Goal: Task Accomplishment & Management: Manage account settings

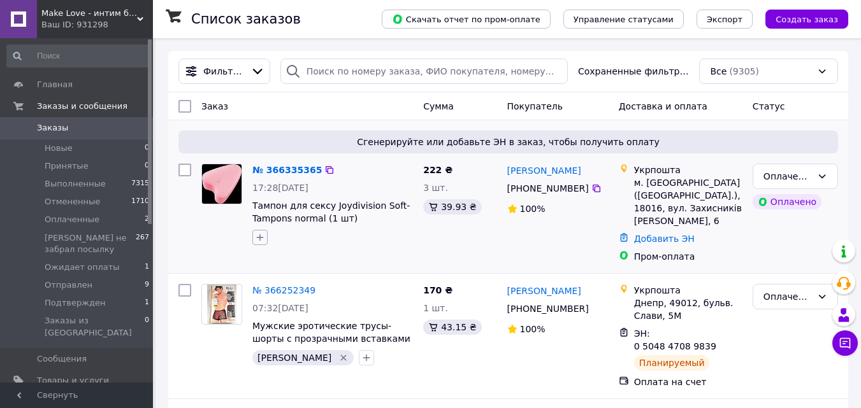
click at [257, 234] on icon "button" at bounding box center [260, 238] width 10 height 10
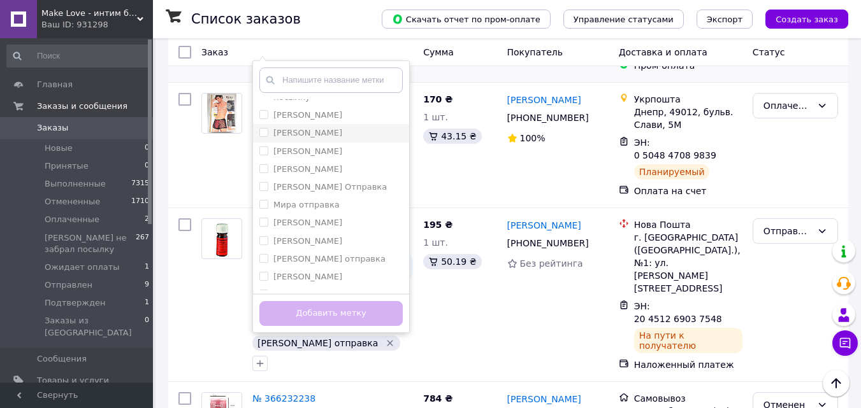
scroll to position [319, 0]
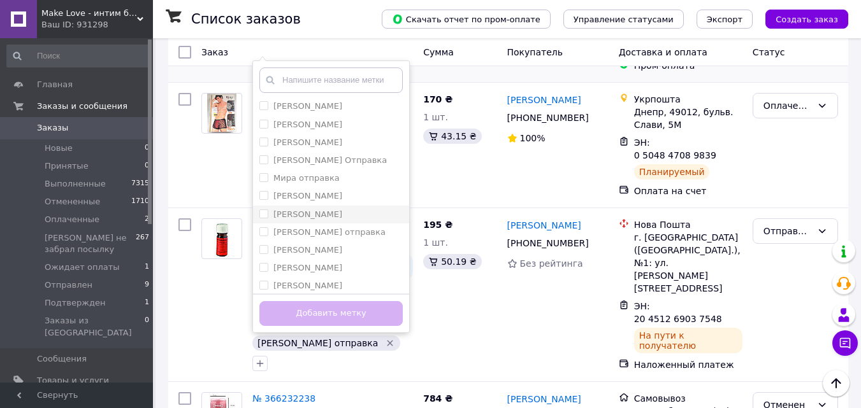
click at [263, 210] on input "[PERSON_NAME]" at bounding box center [263, 214] width 8 height 8
checkbox input "true"
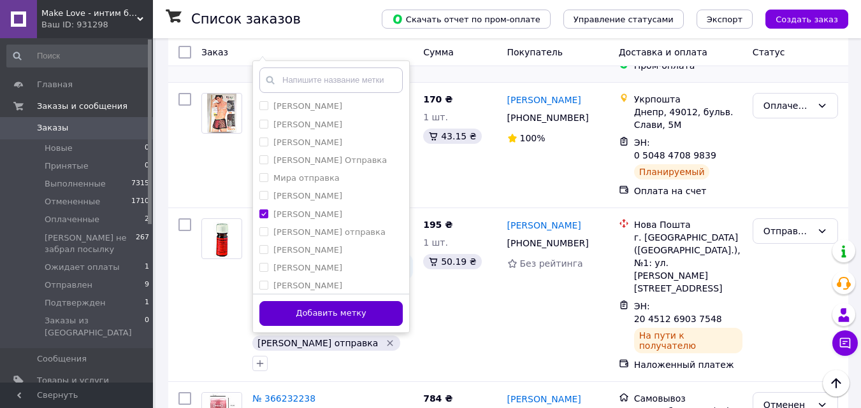
click at [338, 312] on button "Добавить метку" at bounding box center [330, 313] width 143 height 25
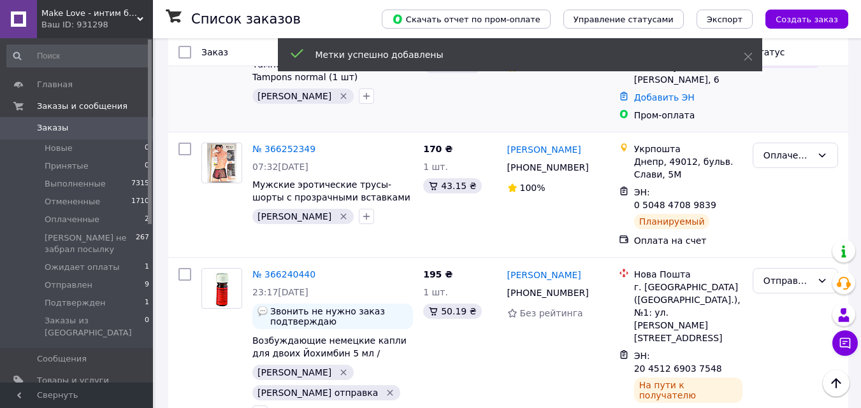
scroll to position [0, 0]
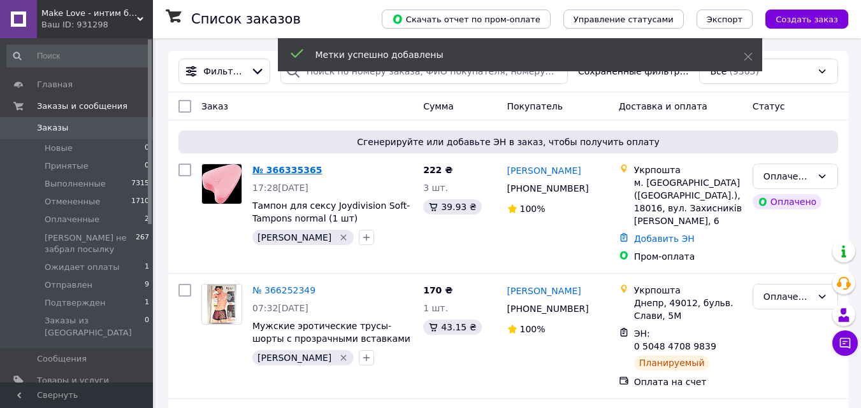
click at [276, 168] on link "№ 366335365" at bounding box center [286, 170] width 69 height 10
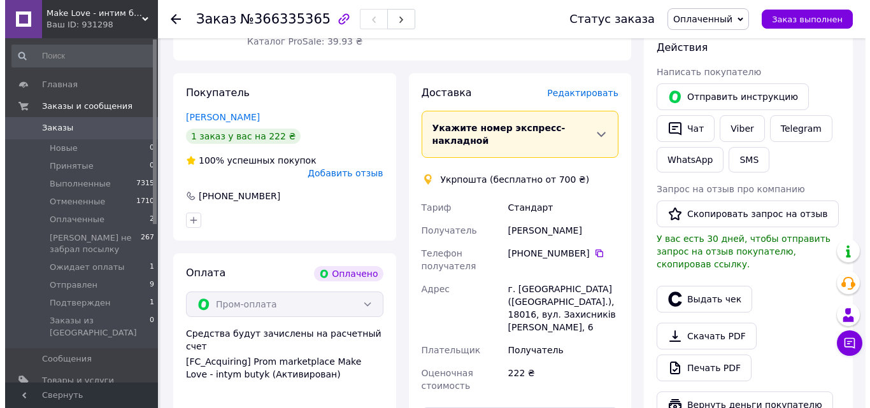
scroll to position [255, 0]
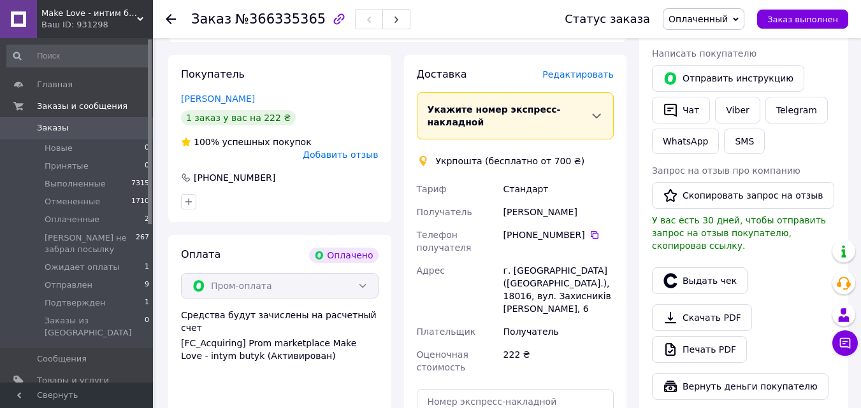
click at [590, 69] on span "Редактировать" at bounding box center [577, 74] width 71 height 10
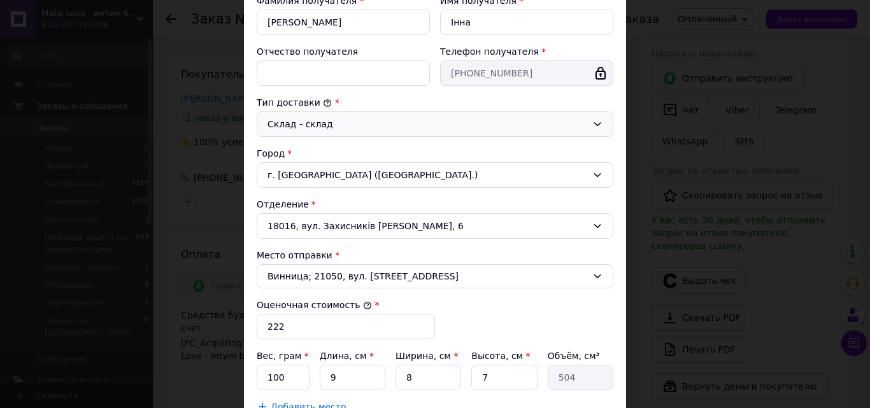
scroll to position [319, 0]
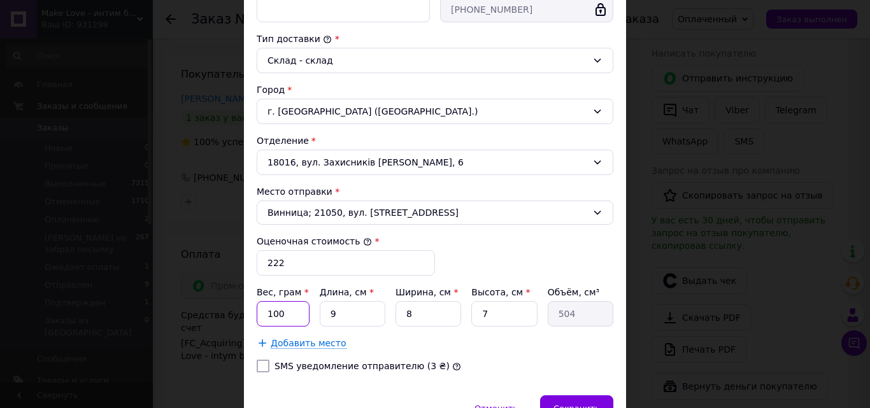
click at [292, 313] on input "100" at bounding box center [283, 313] width 53 height 25
type input "1"
type input "50"
click at [341, 313] on input "9" at bounding box center [353, 313] width 66 height 25
type input "6"
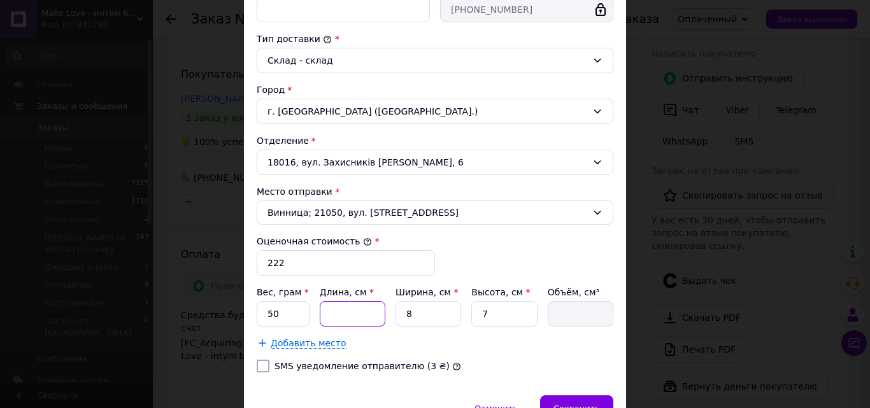
type input "336"
type input "6"
click at [423, 311] on input "8" at bounding box center [429, 313] width 66 height 25
type input "6"
type input "252"
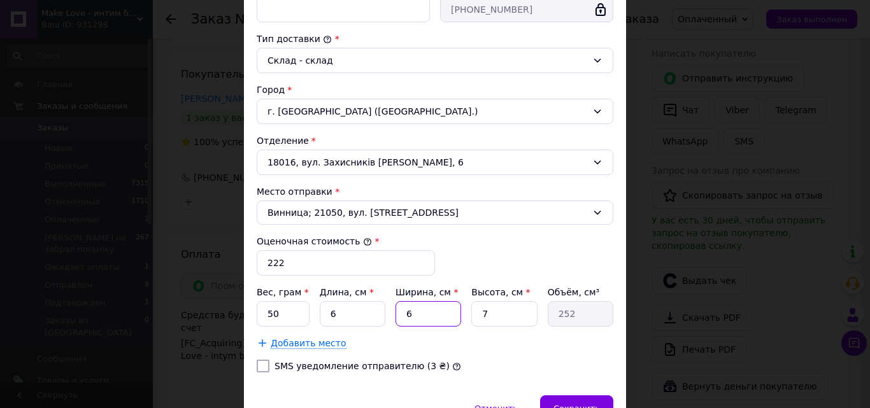
type input "6"
click at [500, 312] on input "7" at bounding box center [504, 313] width 66 height 25
type input "6"
type input "216"
type input "6"
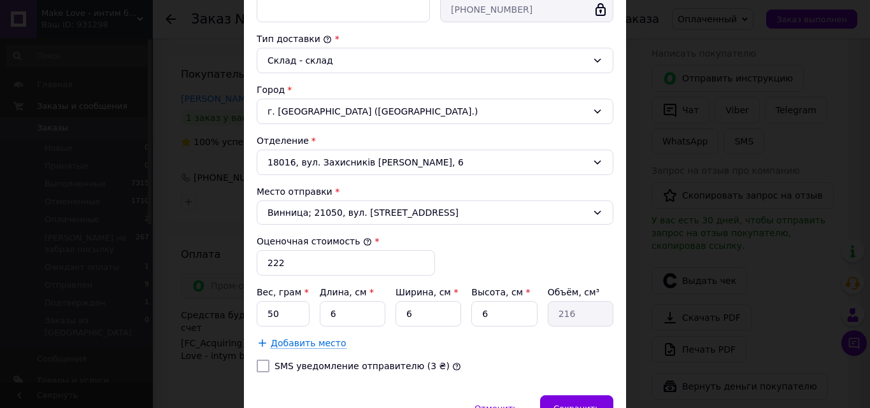
click at [518, 366] on div "SMS уведомление отправителю (3 ₴)" at bounding box center [435, 366] width 362 height 13
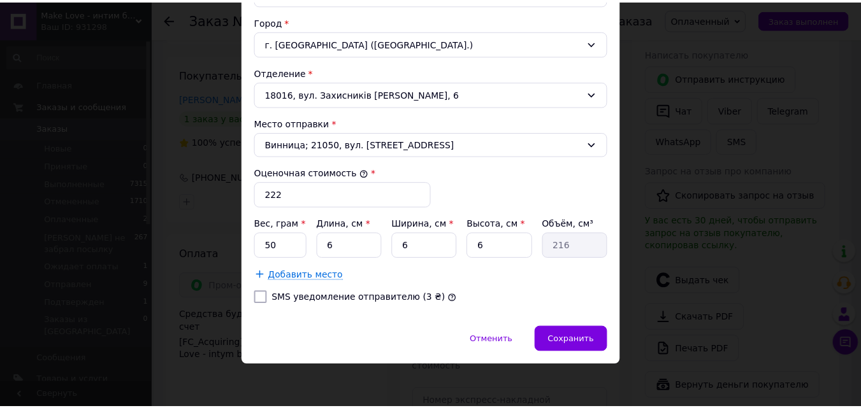
scroll to position [389, 0]
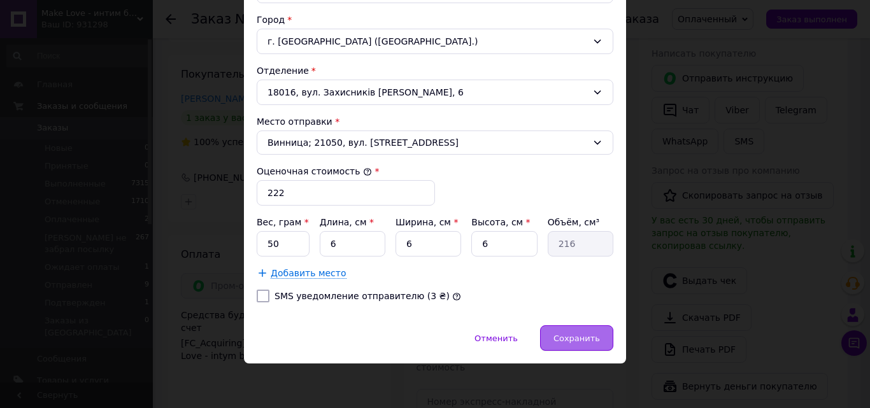
click at [578, 340] on span "Сохранить" at bounding box center [577, 339] width 47 height 10
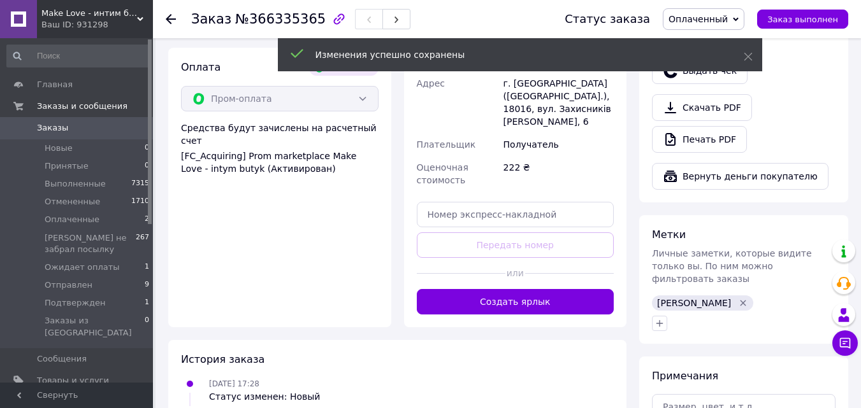
scroll to position [446, 0]
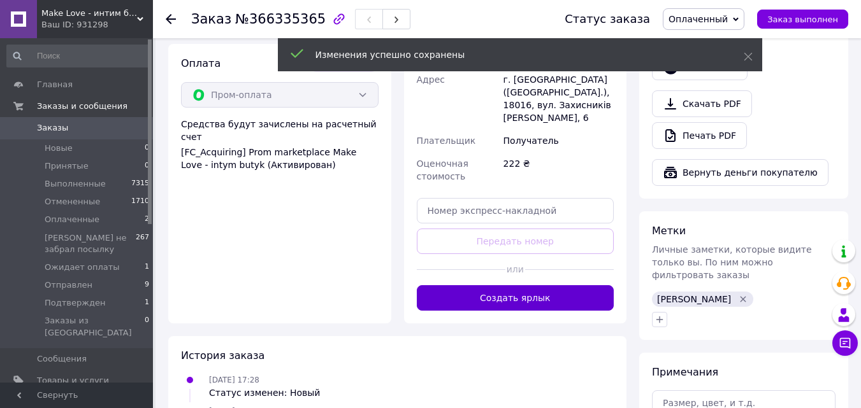
click at [529, 285] on button "Создать ярлык" at bounding box center [515, 297] width 197 height 25
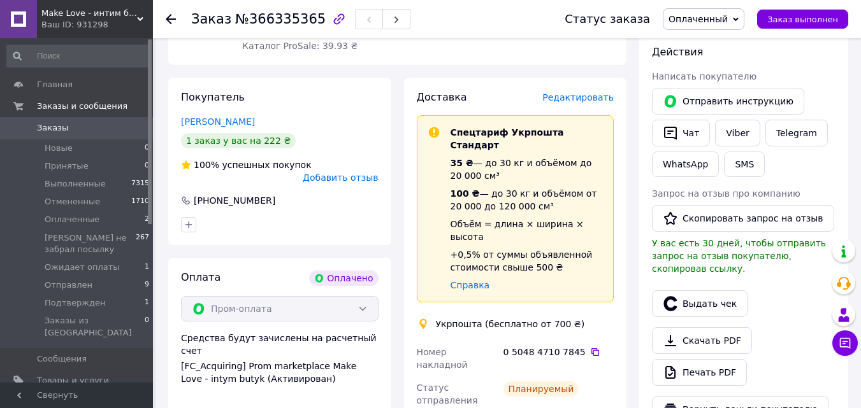
scroll to position [255, 0]
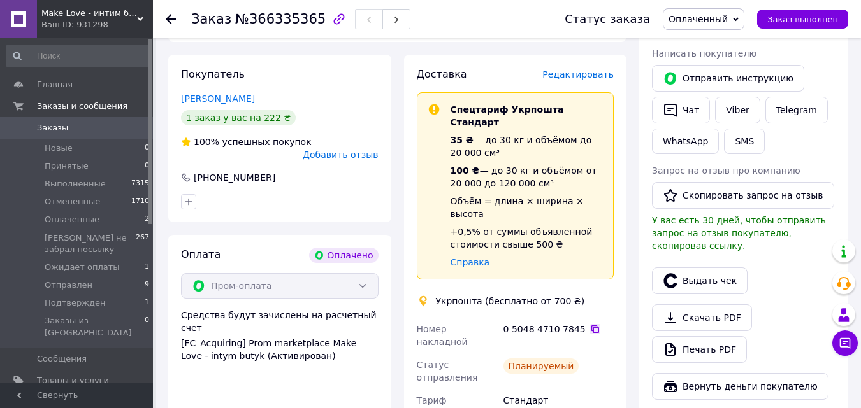
click at [591, 326] on icon at bounding box center [595, 330] width 8 height 8
drag, startPoint x: 583, startPoint y: 287, endPoint x: 509, endPoint y: 317, distance: 80.3
click at [591, 326] on icon at bounding box center [595, 330] width 8 height 8
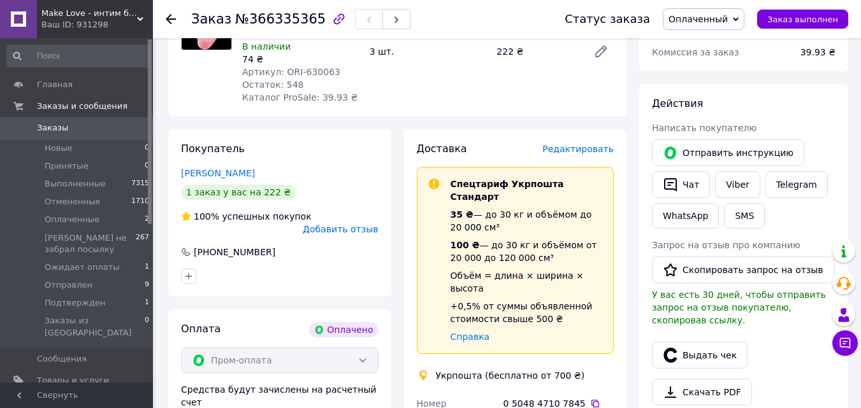
scroll to position [64, 0]
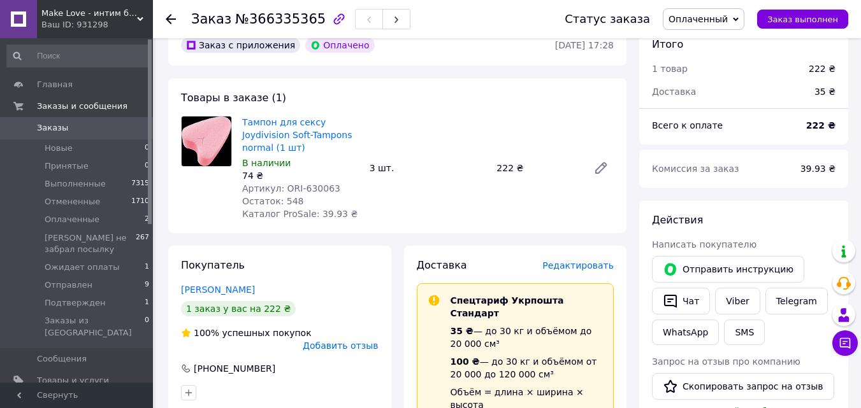
click at [46, 123] on span "Заказы" at bounding box center [52, 127] width 31 height 11
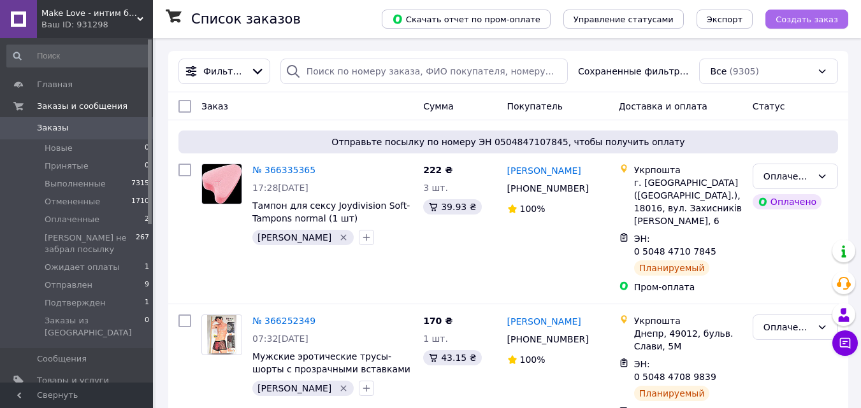
click at [799, 16] on span "Создать заказ" at bounding box center [806, 20] width 62 height 10
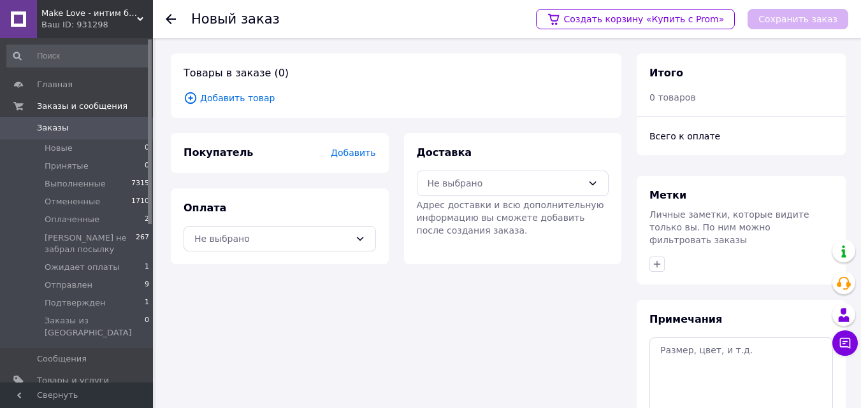
click at [240, 99] on span "Добавить товар" at bounding box center [395, 98] width 425 height 14
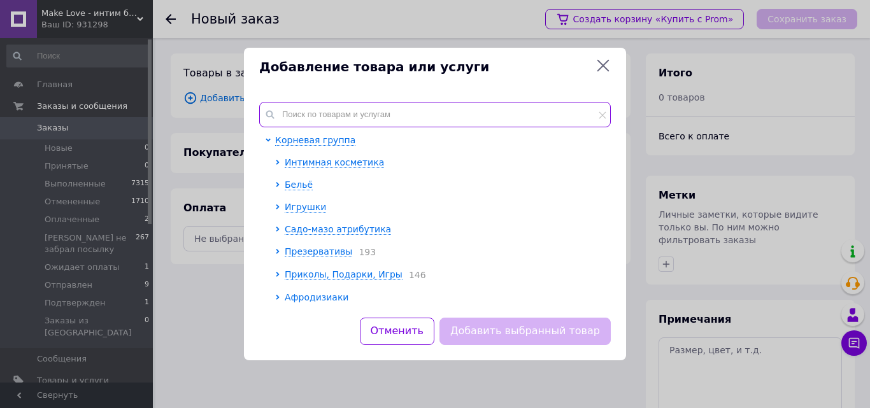
click at [299, 115] on input "text" at bounding box center [435, 114] width 352 height 25
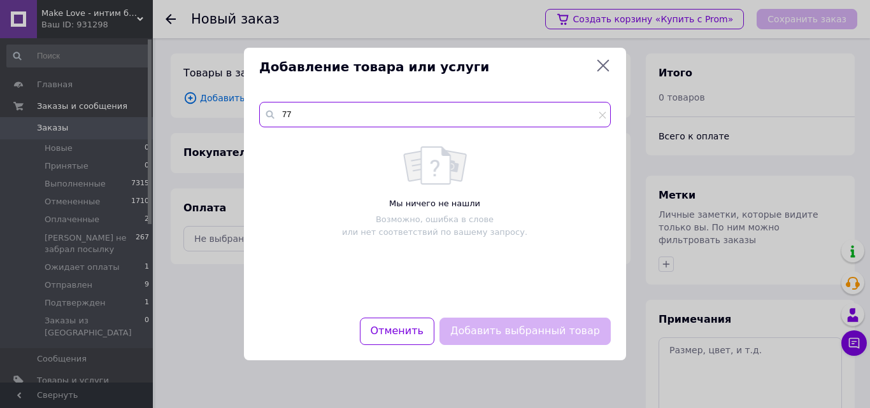
type input "7"
click at [297, 113] on input "oral jelly" at bounding box center [435, 114] width 352 height 25
type input "oral jelly"
click at [601, 114] on icon at bounding box center [602, 114] width 7 height 7
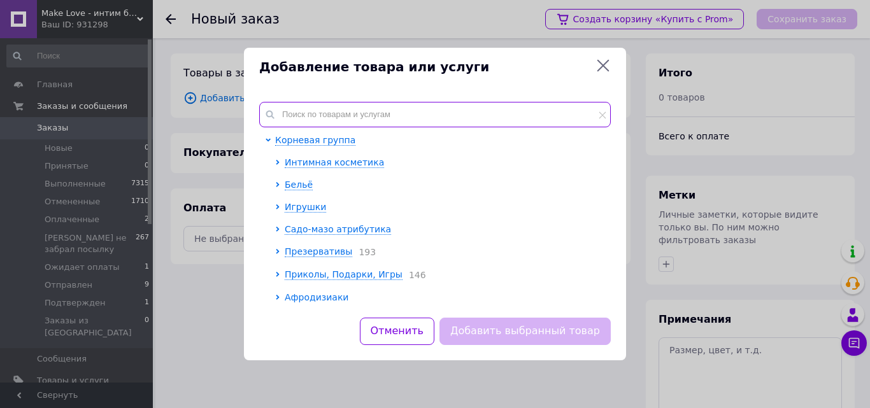
click at [283, 115] on input "text" at bounding box center [435, 114] width 352 height 25
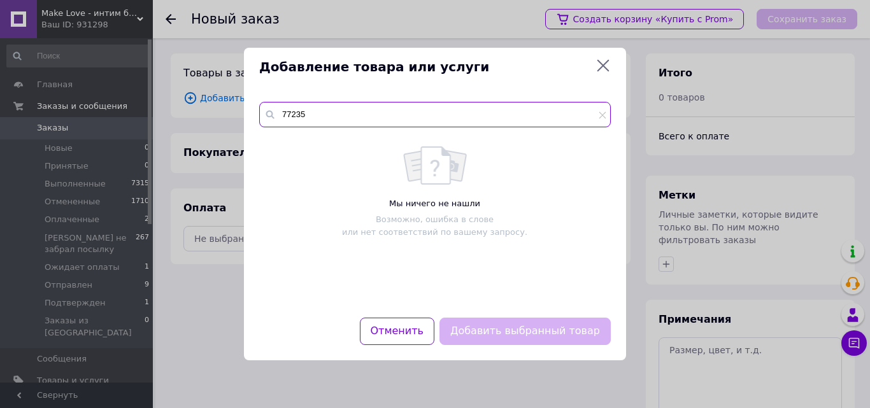
type input "77235"
click at [605, 64] on icon at bounding box center [604, 66] width 12 height 12
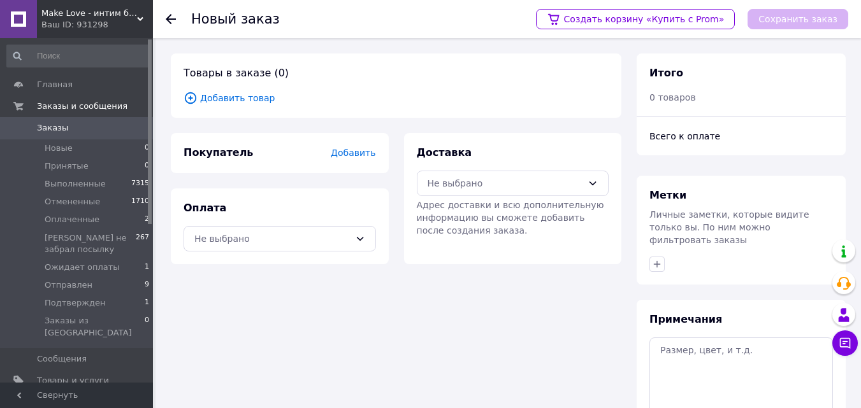
click at [225, 96] on span "Добавить товар" at bounding box center [395, 98] width 425 height 14
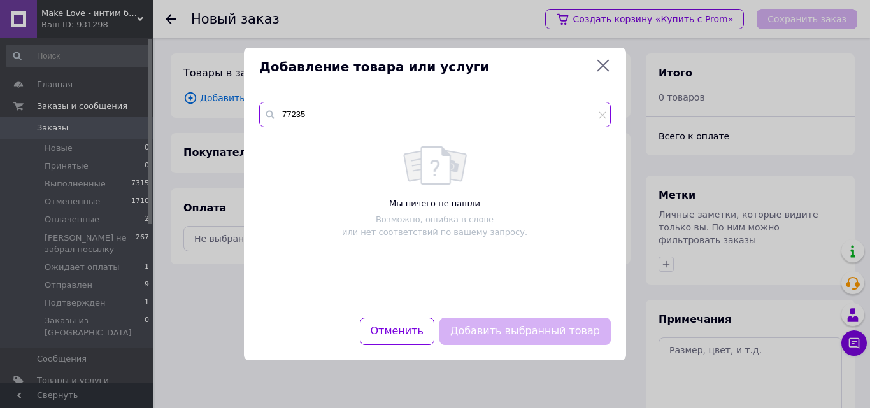
drag, startPoint x: 319, startPoint y: 112, endPoint x: 273, endPoint y: 115, distance: 45.3
click at [273, 115] on div "77235" at bounding box center [435, 114] width 352 height 25
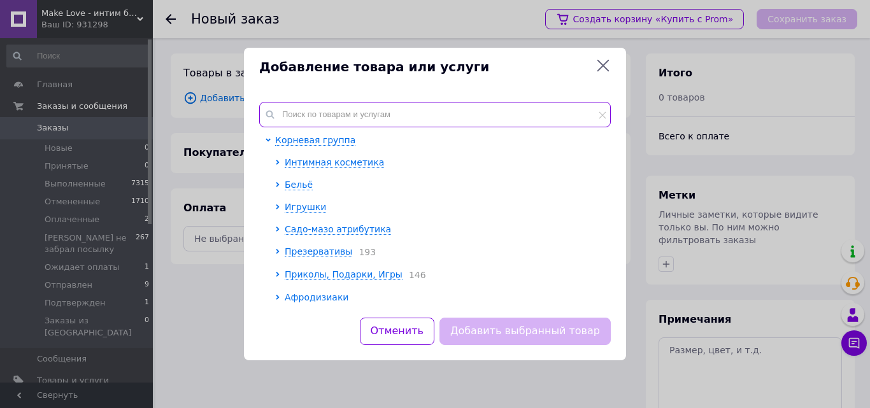
click at [310, 122] on input "text" at bounding box center [435, 114] width 352 height 25
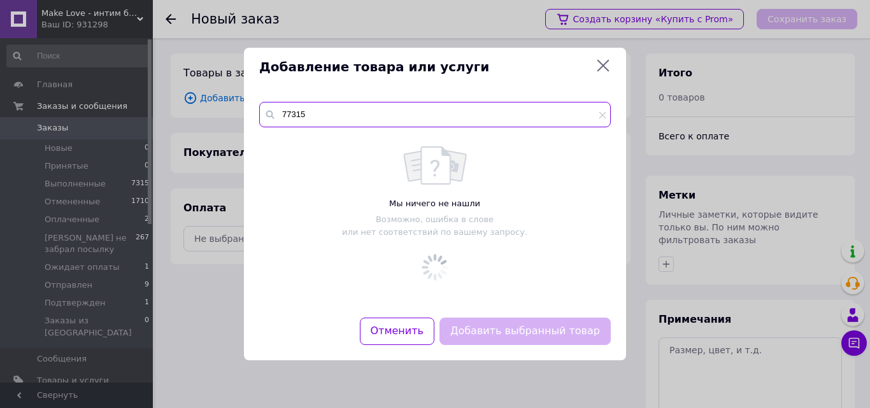
type input "77315"
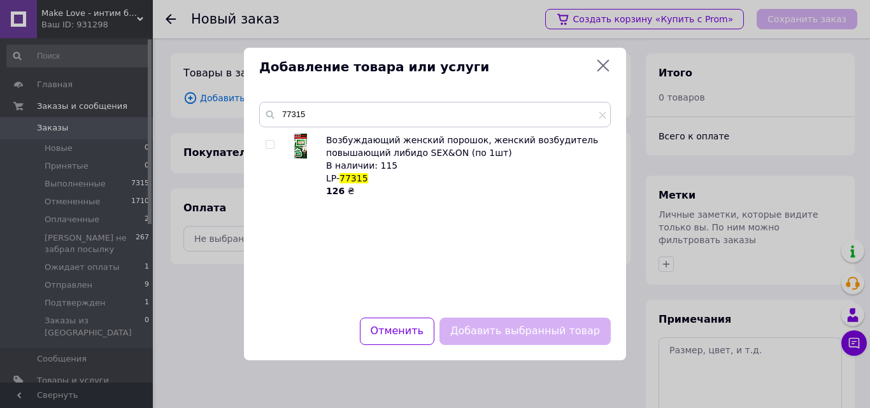
click at [272, 143] on input "checkbox" at bounding box center [270, 145] width 8 height 8
checkbox input "true"
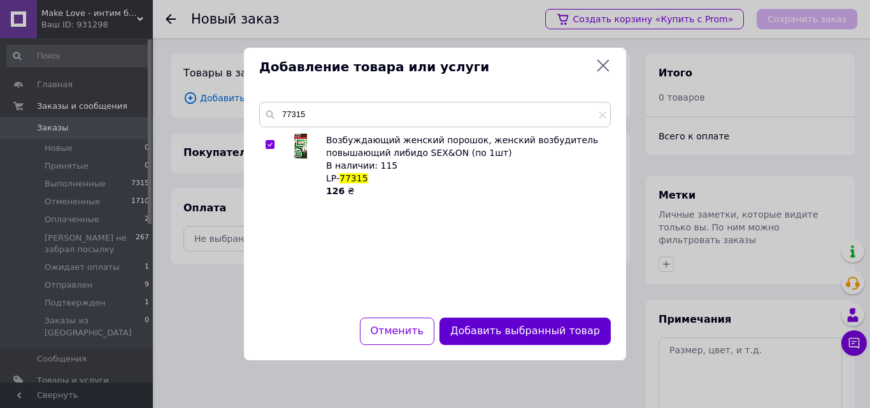
click at [522, 326] on button "Добавить выбранный товар" at bounding box center [525, 331] width 171 height 27
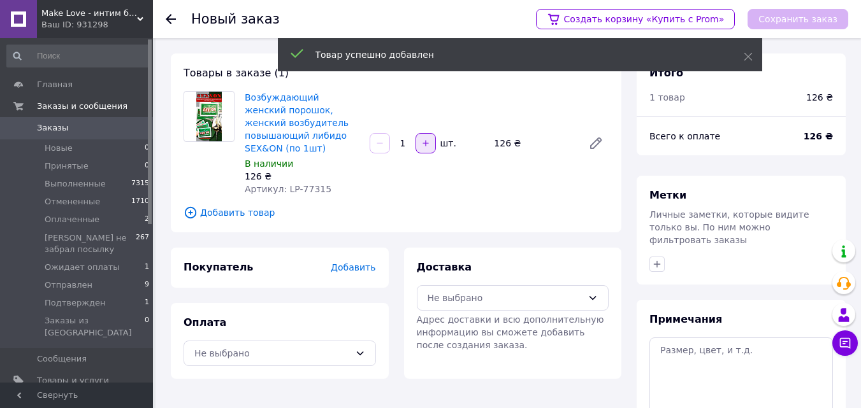
click at [425, 139] on icon "button" at bounding box center [425, 143] width 9 height 9
type input "2"
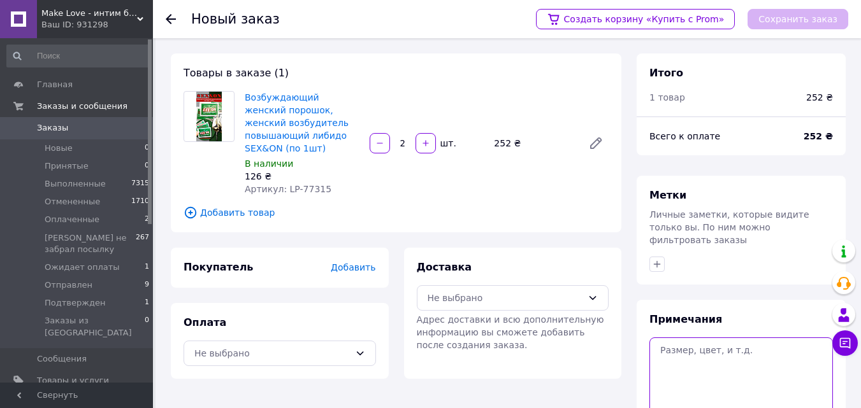
click at [680, 338] on textarea at bounding box center [740, 386] width 183 height 96
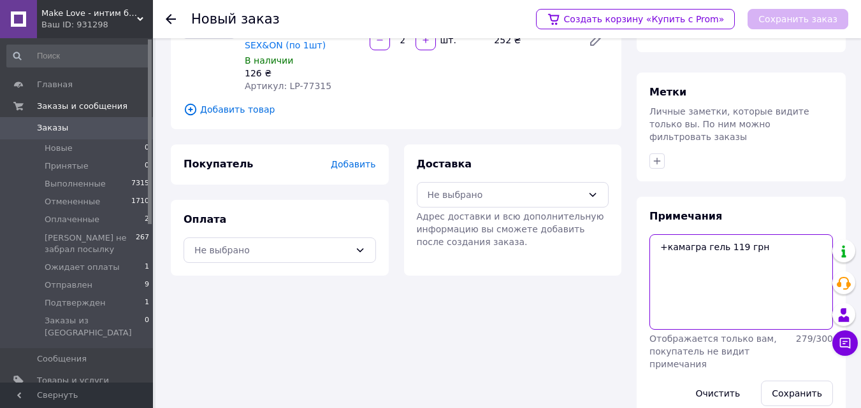
scroll to position [104, 0]
type textarea "+камагра гель 119 грн"
click at [791, 380] on button "Сохранить" at bounding box center [797, 392] width 72 height 25
click at [559, 102] on span "Добавить товар" at bounding box center [395, 109] width 425 height 14
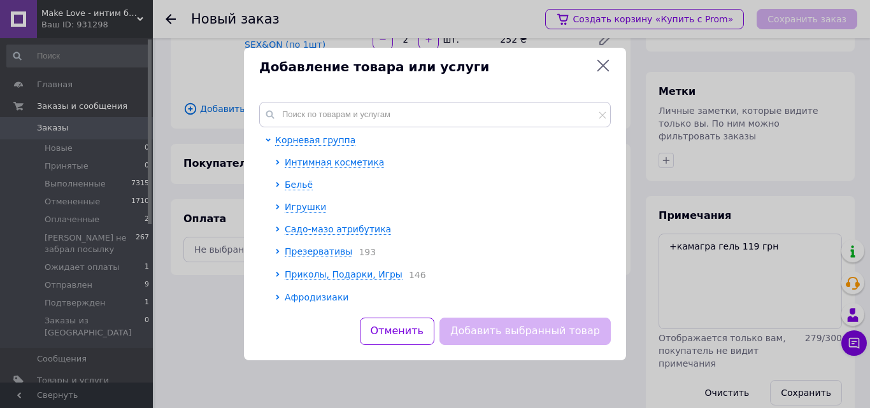
drag, startPoint x: 602, startPoint y: 58, endPoint x: 606, endPoint y: 84, distance: 26.4
click at [603, 59] on icon at bounding box center [603, 65] width 15 height 15
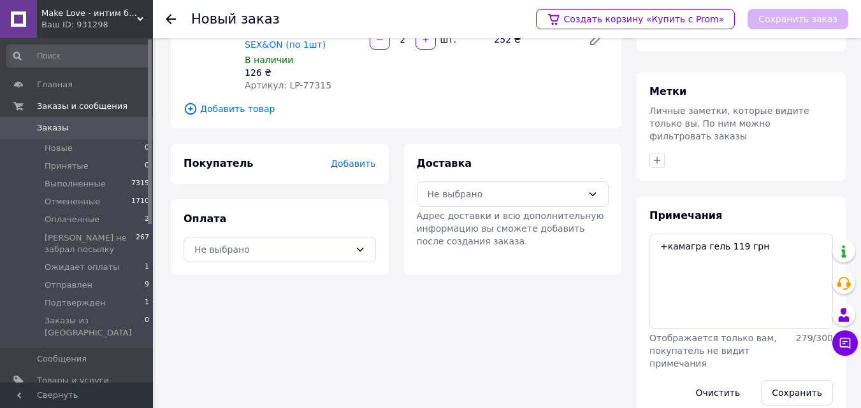
click at [354, 159] on span "Добавить" at bounding box center [353, 164] width 45 height 10
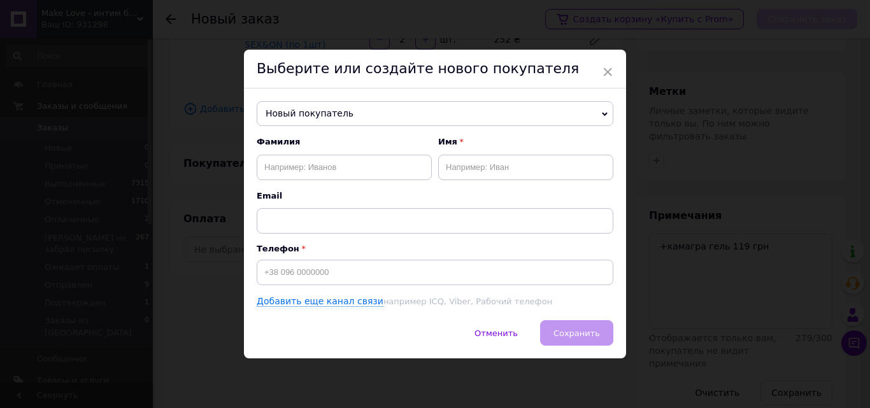
click at [338, 111] on span "Новый покупатель" at bounding box center [435, 113] width 357 height 25
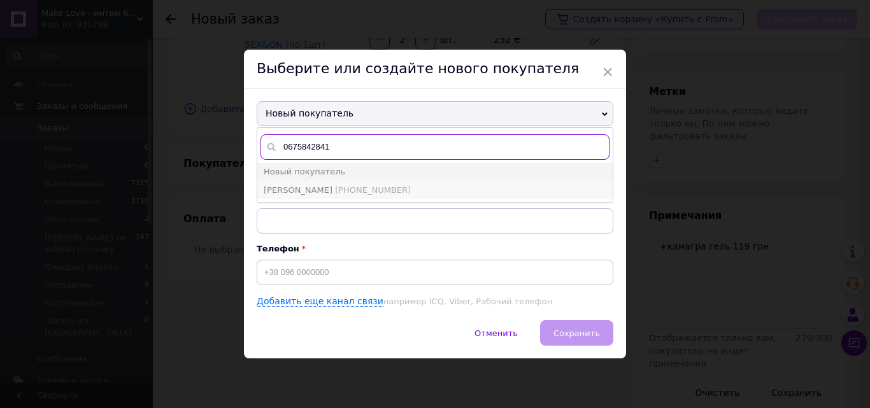
type input "0675842841"
click at [379, 183] on li "[PERSON_NAME] [PHONE_NUMBER]" at bounding box center [434, 191] width 355 height 18
type input "[PERSON_NAME]"
type input "[PHONE_NUMBER]"
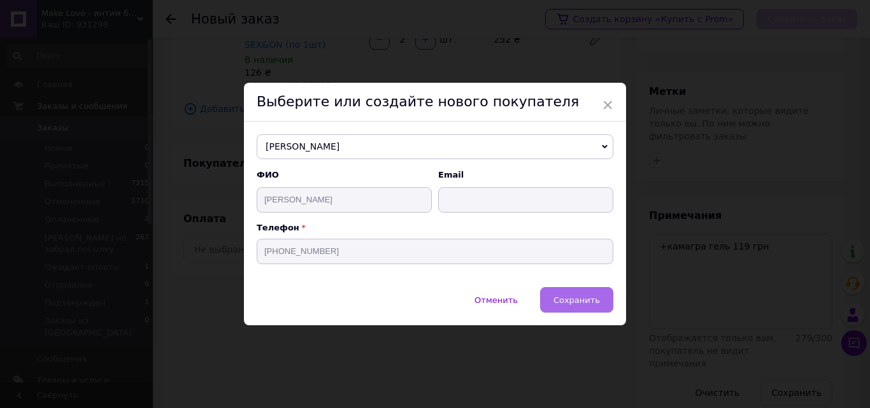
click at [579, 300] on span "Сохранить" at bounding box center [577, 301] width 47 height 10
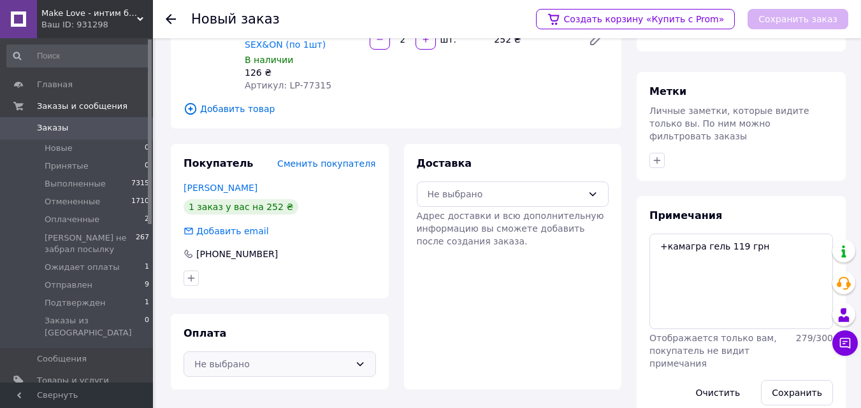
click at [320, 357] on div "Не выбрано" at bounding box center [271, 364] width 155 height 14
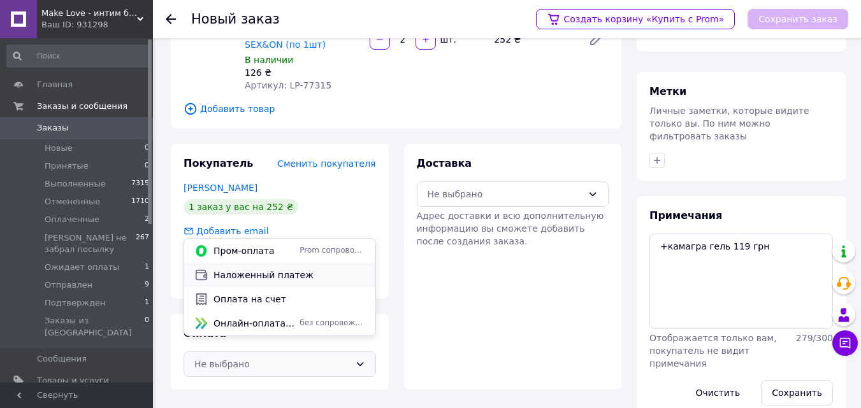
click at [286, 273] on span "Наложенный платеж" at bounding box center [289, 275] width 152 height 13
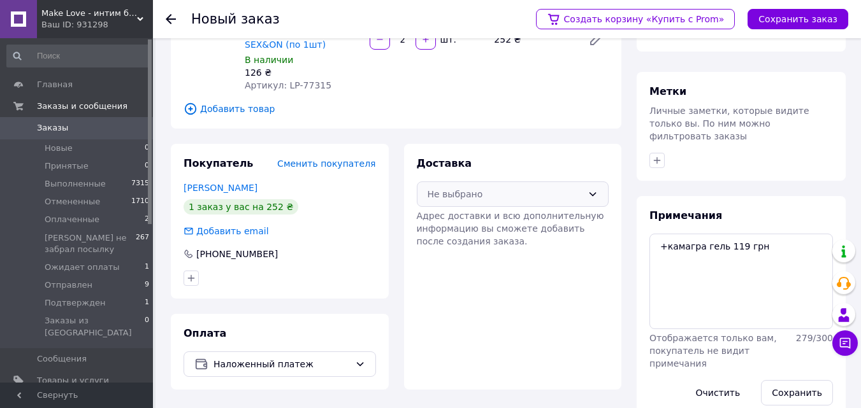
click at [589, 182] on div "Не выбрано" at bounding box center [513, 194] width 192 height 25
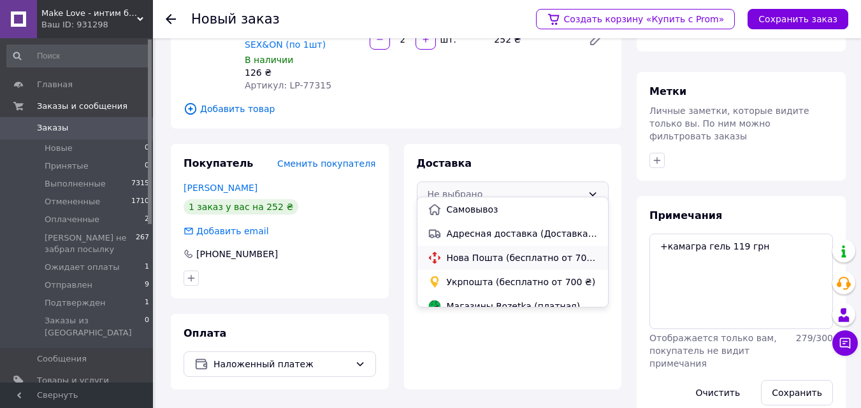
click at [529, 255] on span "Нова Пошта (бесплатно от 700 ₴)" at bounding box center [523, 258] width 152 height 13
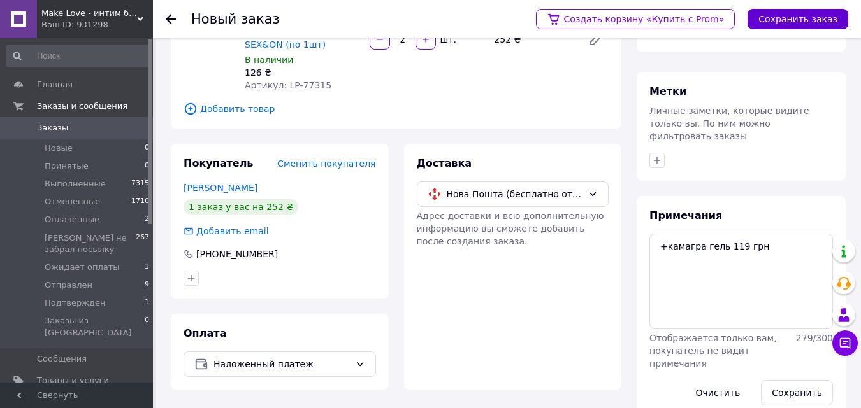
click at [804, 15] on button "Сохранить заказ" at bounding box center [797, 19] width 101 height 20
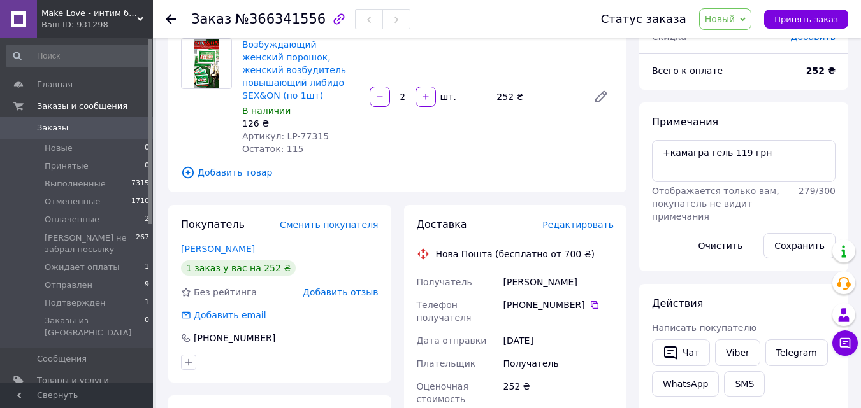
drag, startPoint x: 815, startPoint y: 12, endPoint x: 802, endPoint y: 30, distance: 22.3
click at [814, 13] on button "Принять заказ" at bounding box center [806, 19] width 84 height 19
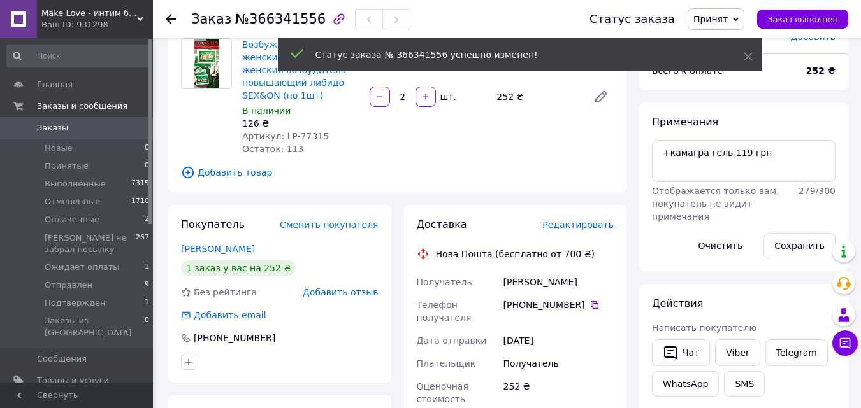
click at [580, 220] on span "Редактировать" at bounding box center [577, 225] width 71 height 10
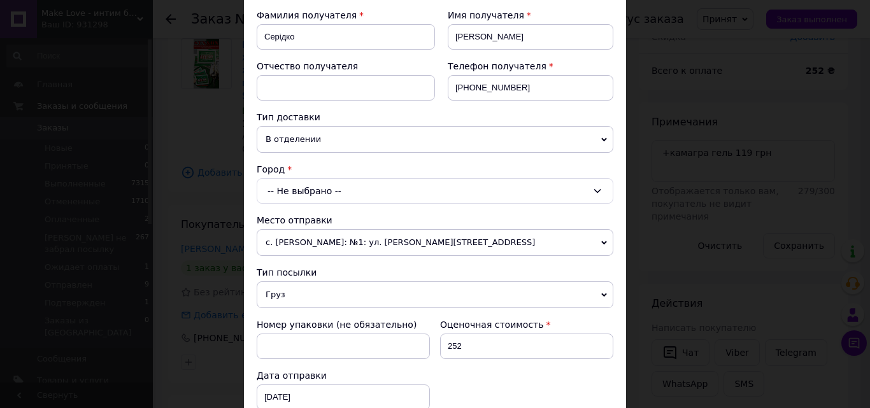
scroll to position [191, 0]
click at [350, 185] on div "-- Не выбрано --" at bounding box center [435, 190] width 357 height 25
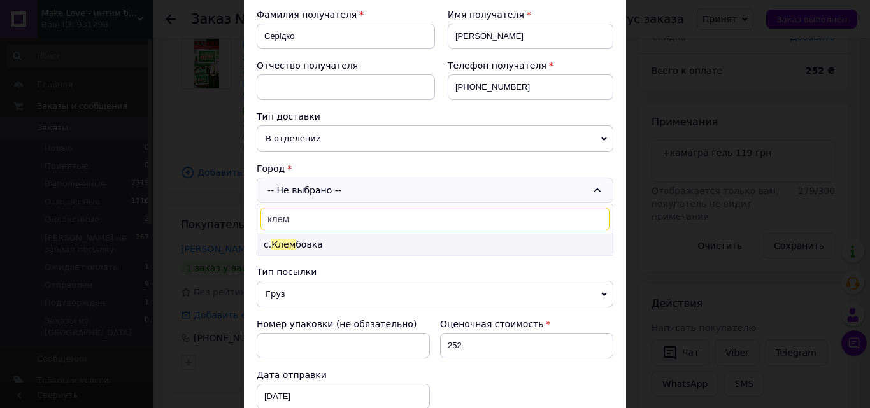
type input "клем"
click at [304, 245] on li "с. Клем бовка" at bounding box center [434, 244] width 355 height 20
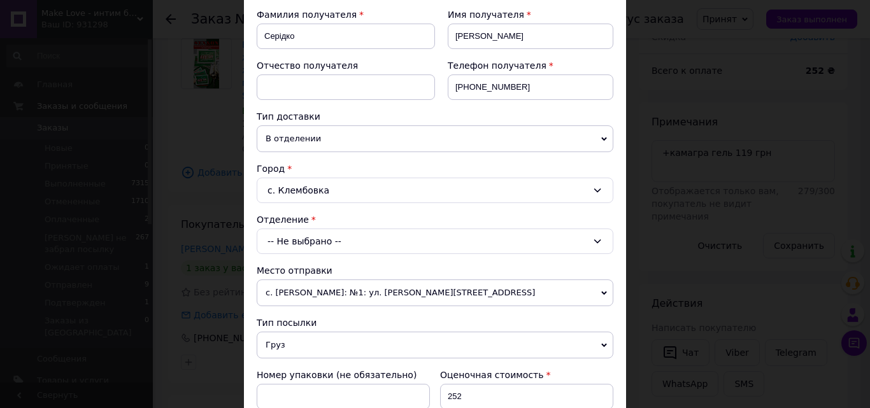
click at [599, 238] on icon at bounding box center [597, 241] width 10 height 10
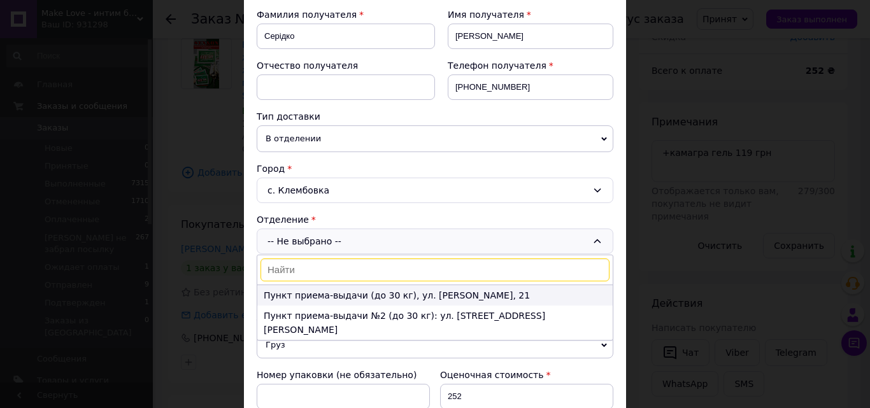
click at [464, 290] on li "Пункт приема-выдачи (до 30 кг), ул. [PERSON_NAME], 21" at bounding box center [434, 295] width 355 height 20
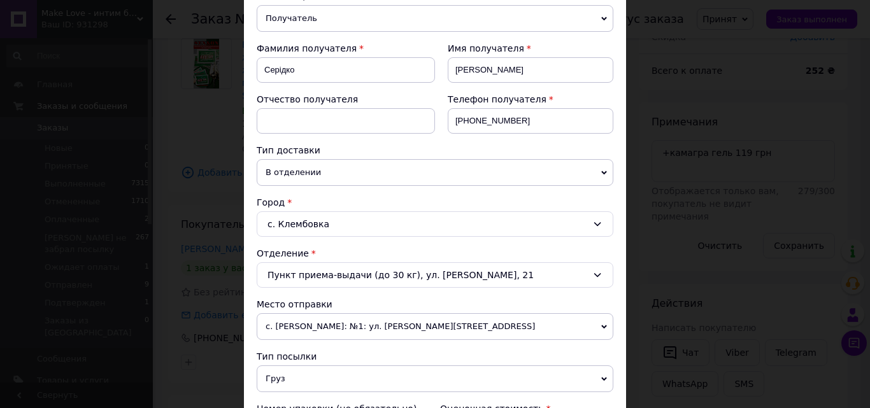
scroll to position [319, 0]
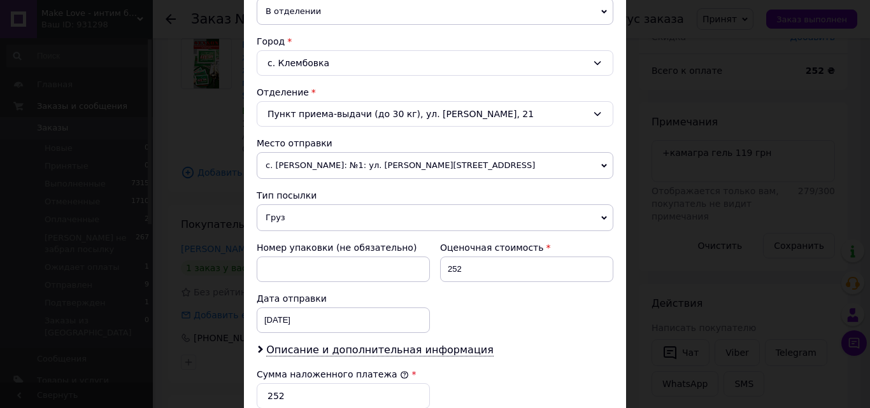
click at [593, 109] on icon at bounding box center [597, 114] width 10 height 10
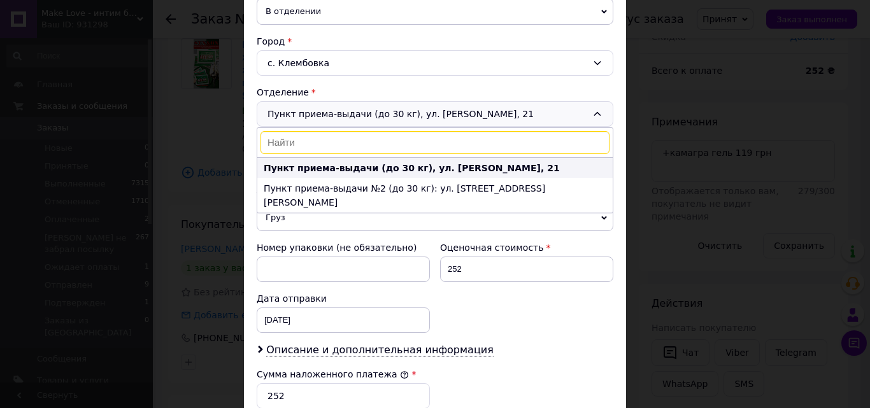
click at [447, 163] on b "Пункт приема-выдачи (до 30 кг), ул. [PERSON_NAME], 21" at bounding box center [412, 168] width 296 height 10
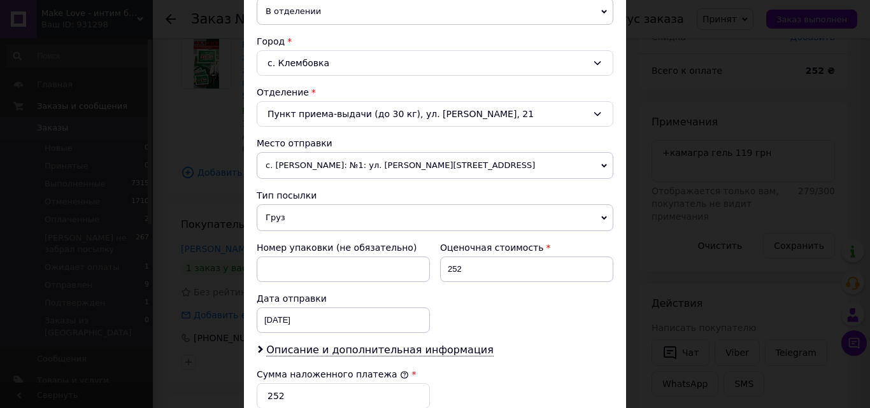
click at [603, 160] on span "с. [PERSON_NAME]: №1: ул. [PERSON_NAME][STREET_ADDRESS]" at bounding box center [435, 165] width 357 height 27
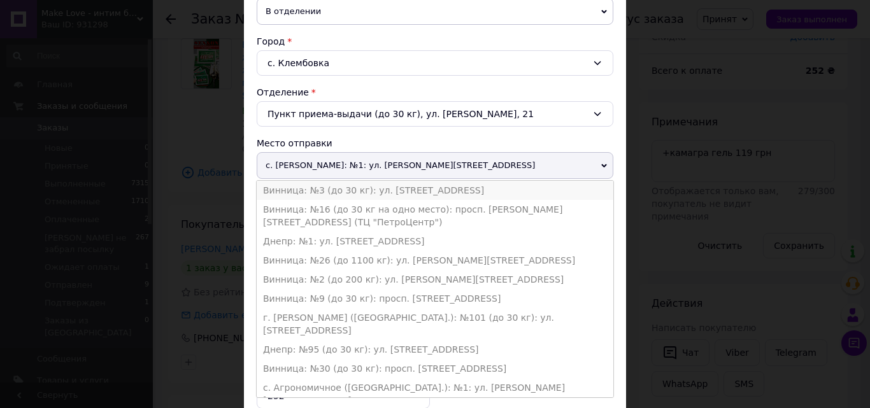
click at [410, 182] on li "Винница: №3 (до 30 кг): ул. [STREET_ADDRESS]" at bounding box center [435, 190] width 357 height 19
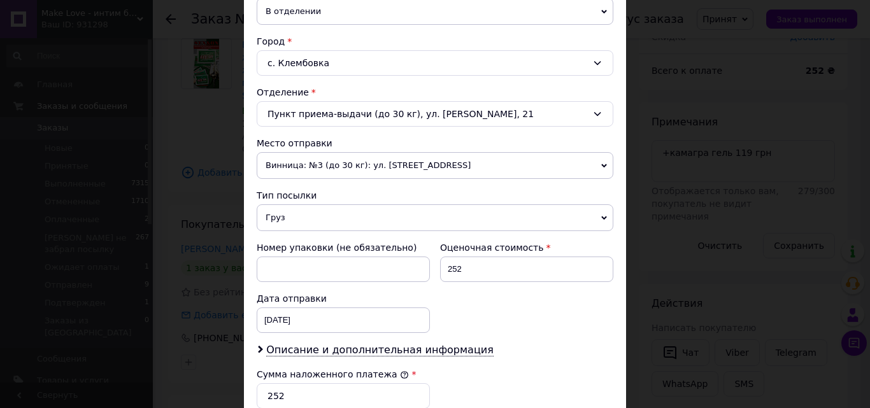
scroll to position [446, 0]
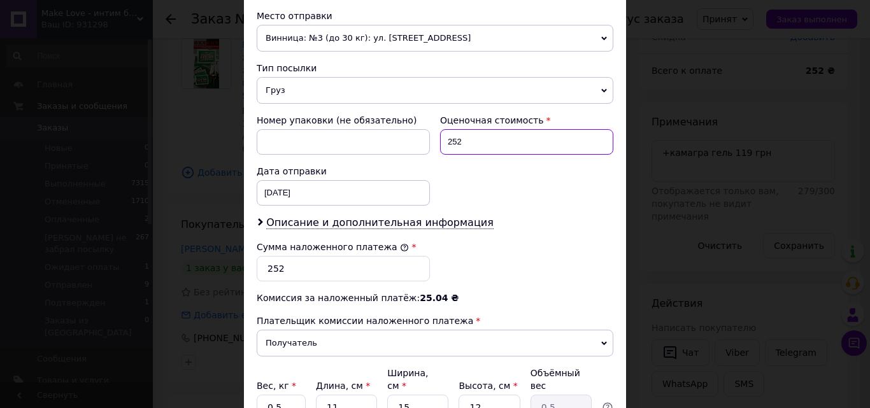
drag, startPoint x: 466, startPoint y: 142, endPoint x: 422, endPoint y: 141, distance: 44.6
click at [422, 141] on div "Номер упаковки (не обязательно) Оценочная стоимость 252 Дата отправки [DATE] < …" at bounding box center [435, 160] width 367 height 102
type input "371"
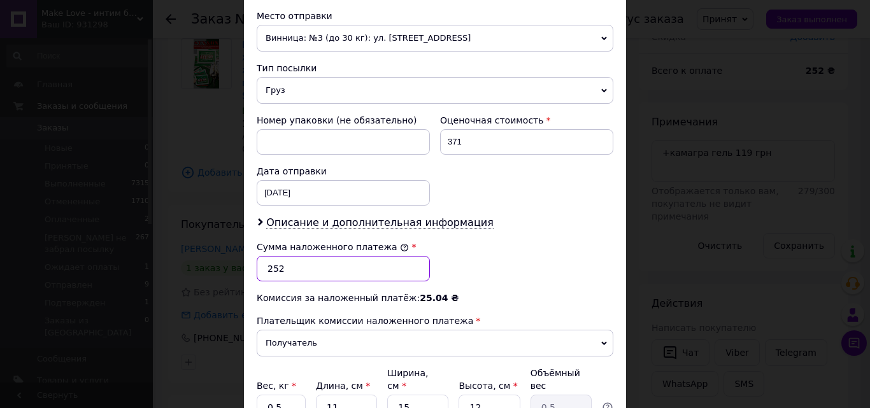
drag, startPoint x: 285, startPoint y: 274, endPoint x: 262, endPoint y: 275, distance: 23.0
click at [262, 275] on input "252" at bounding box center [343, 268] width 173 height 25
type input "371"
click at [493, 264] on div "Сумма наложенного платежа * 371" at bounding box center [435, 261] width 367 height 51
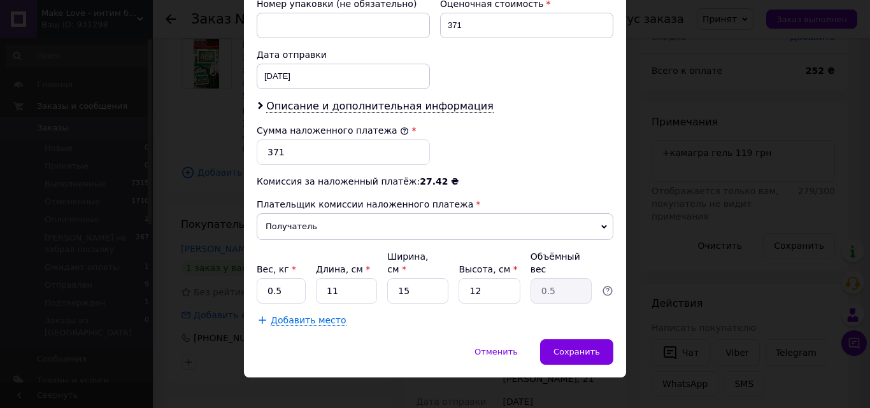
scroll to position [564, 0]
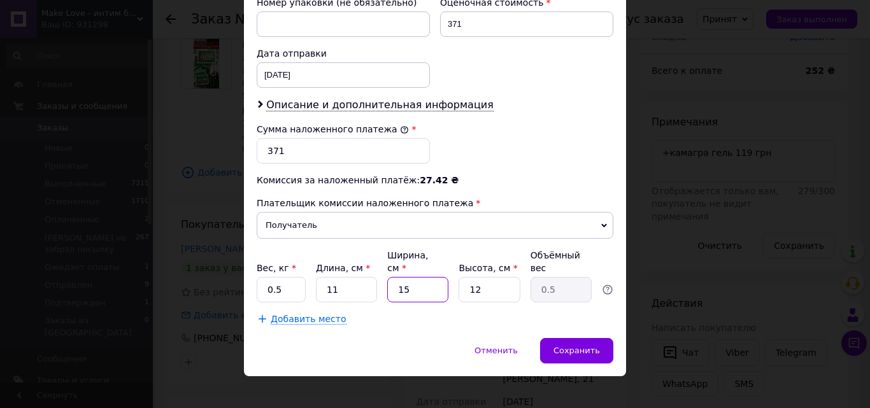
click at [414, 278] on input "15" at bounding box center [417, 289] width 61 height 25
click at [284, 279] on input "0.5" at bounding box center [281, 289] width 49 height 25
type input "0.1"
click at [343, 277] on input "11" at bounding box center [346, 289] width 61 height 25
type input "1"
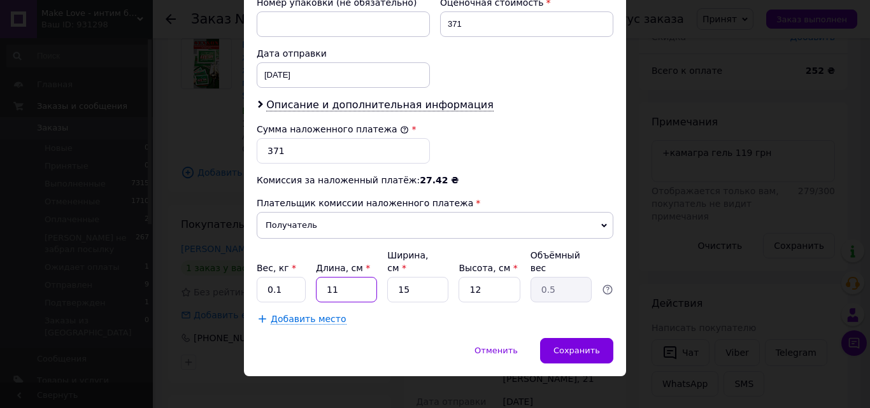
type input "0.1"
type input "8"
type input "0.36"
type input "8"
click at [421, 277] on input "15" at bounding box center [417, 289] width 61 height 25
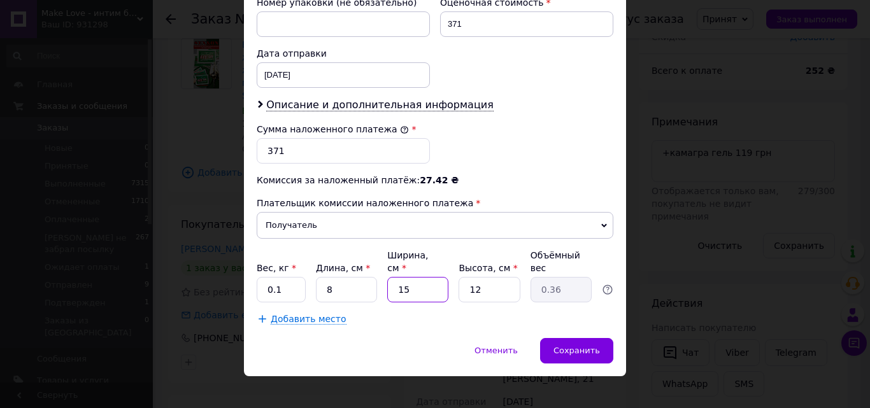
type input "1"
type input "0.1"
type input "4"
type input "0.1"
type input "4"
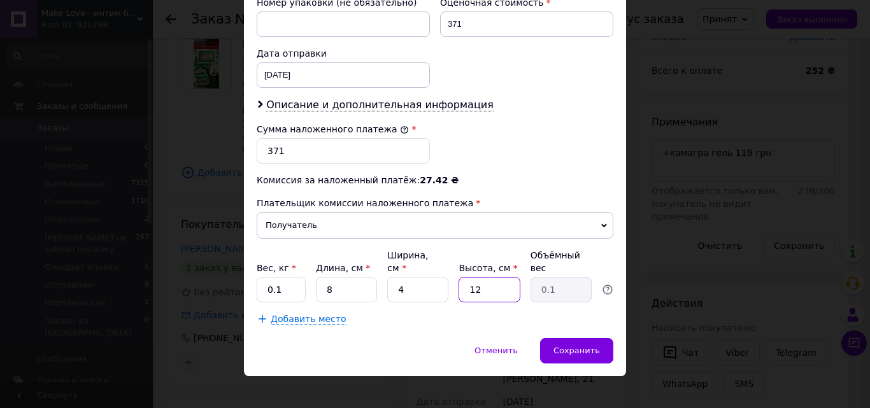
click at [483, 277] on input "12" at bounding box center [489, 289] width 61 height 25
type input "1"
type input "2"
type input "0.1"
type input "2"
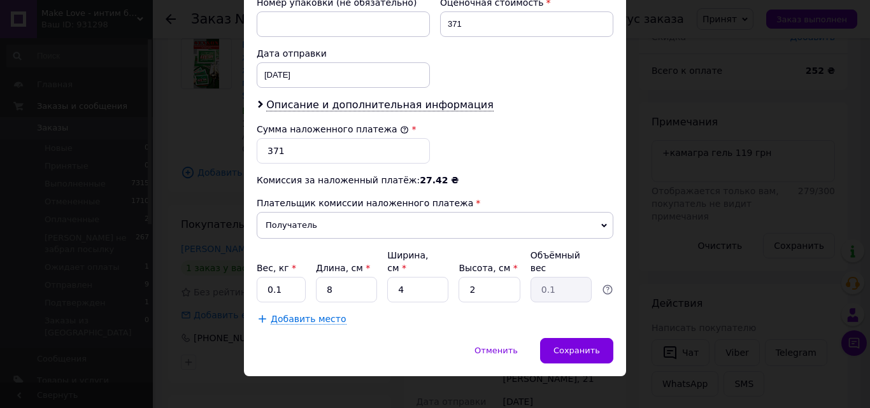
click at [578, 346] on span "Сохранить" at bounding box center [577, 351] width 47 height 10
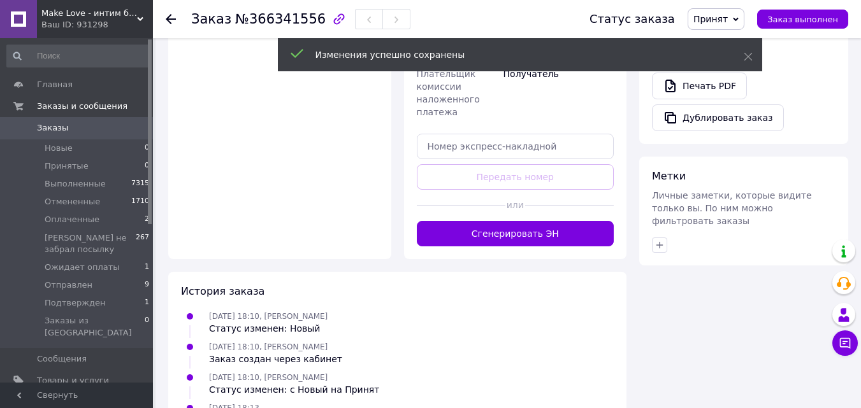
scroll to position [613, 0]
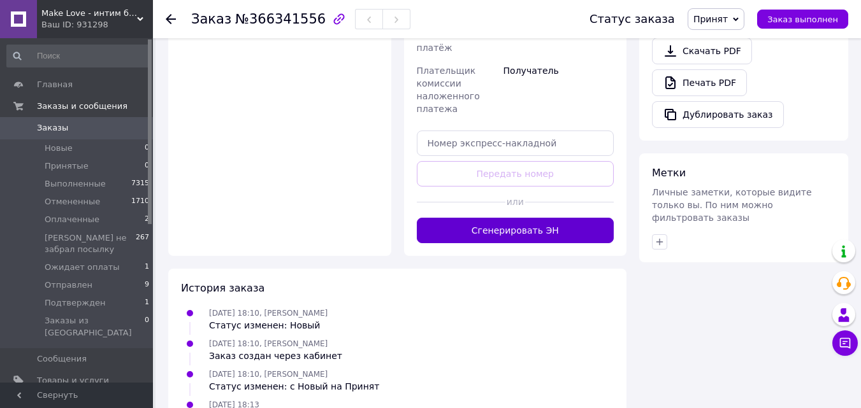
click at [518, 218] on button "Сгенерировать ЭН" at bounding box center [515, 230] width 197 height 25
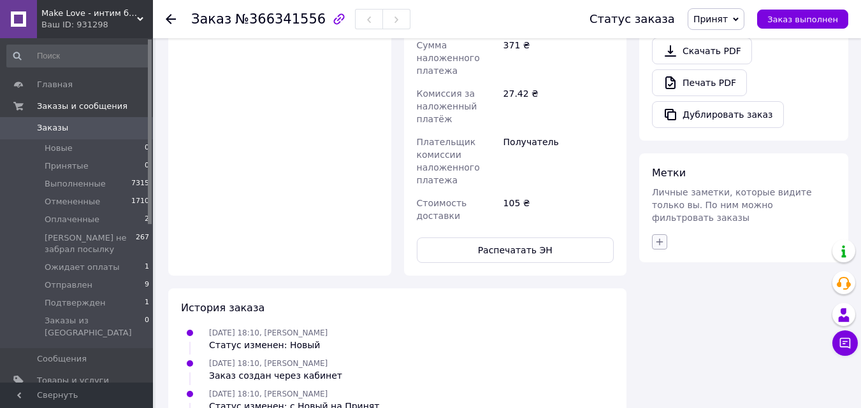
click at [658, 238] on icon "button" at bounding box center [659, 241] width 7 height 7
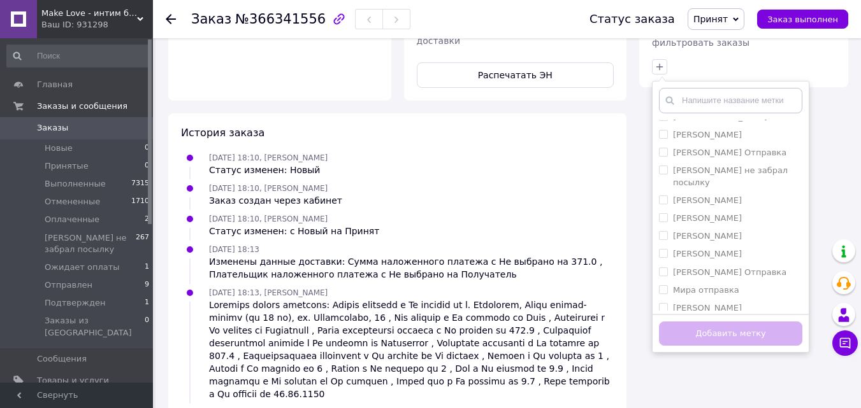
scroll to position [255, 0]
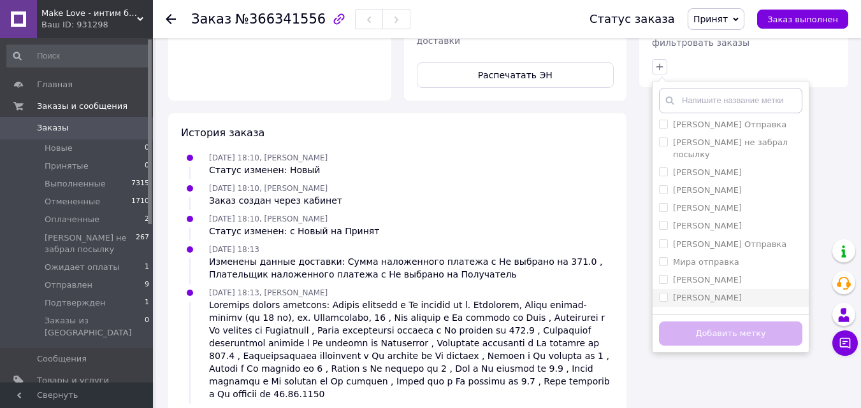
click at [663, 293] on input "[PERSON_NAME]" at bounding box center [663, 297] width 8 height 8
checkbox input "true"
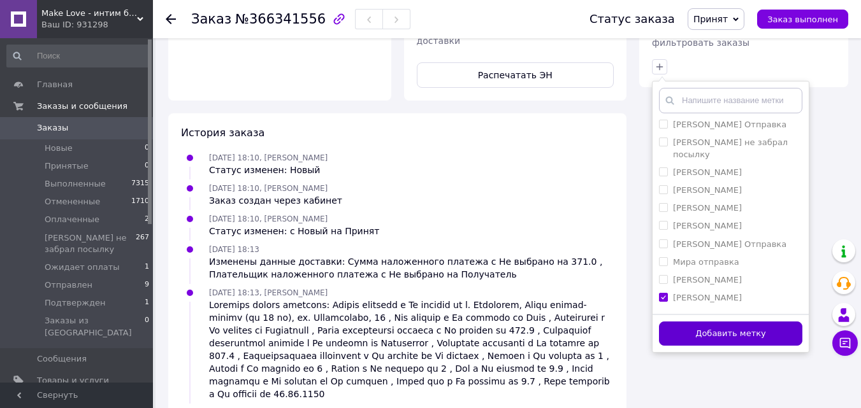
click at [722, 322] on button "Добавить метку" at bounding box center [730, 334] width 143 height 25
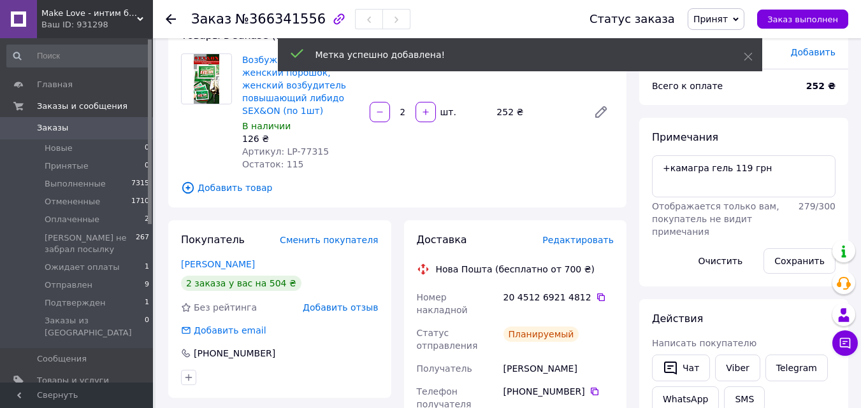
scroll to position [88, 0]
click at [727, 18] on span "Принят" at bounding box center [710, 19] width 34 height 10
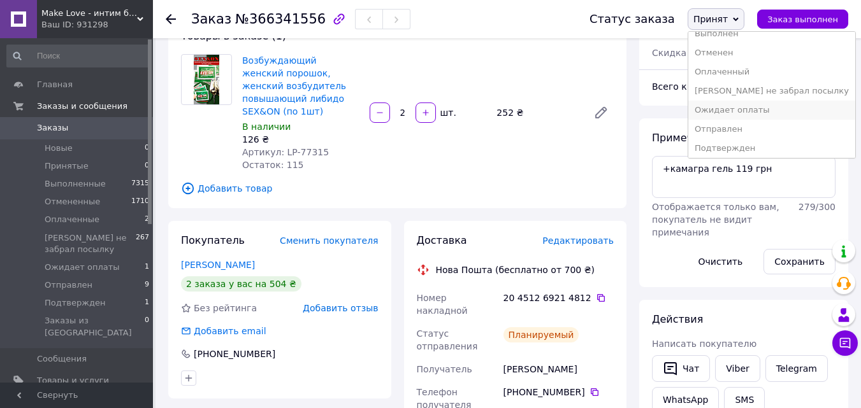
scroll to position [14, 0]
click at [748, 141] on li "Подтвержден" at bounding box center [771, 145] width 167 height 19
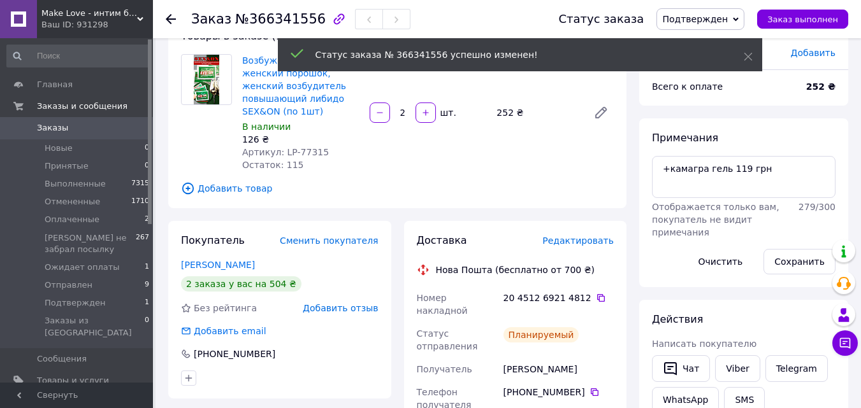
scroll to position [152, 0]
